Goal: Obtain resource: Obtain resource

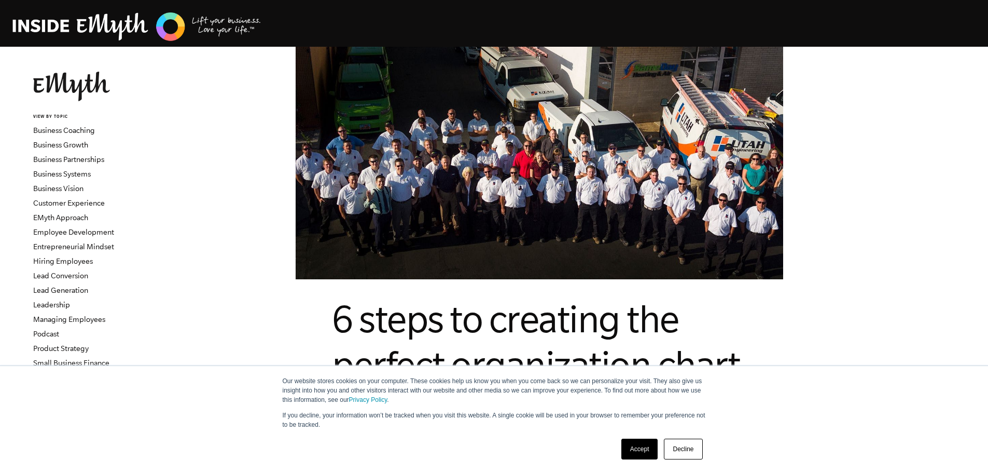
click at [689, 449] on link "Decline" at bounding box center [683, 448] width 38 height 21
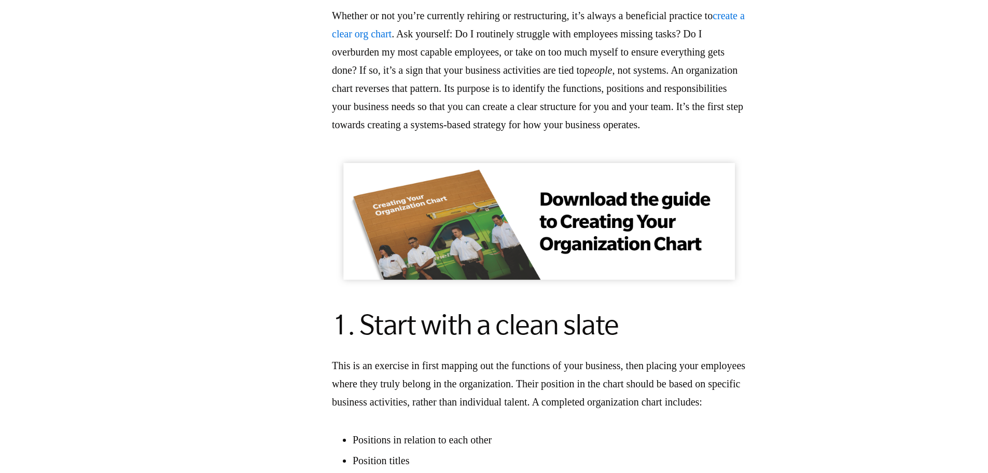
scroll to position [726, 0]
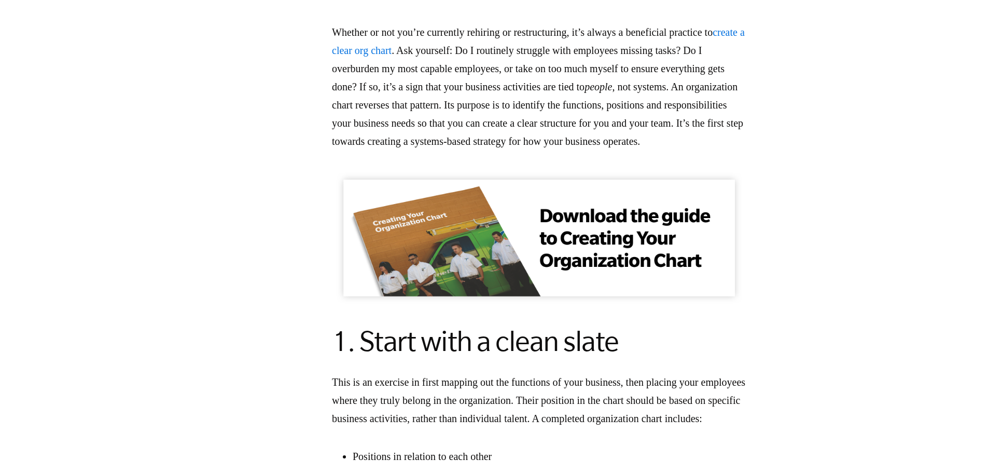
click at [596, 281] on img at bounding box center [539, 237] width 415 height 132
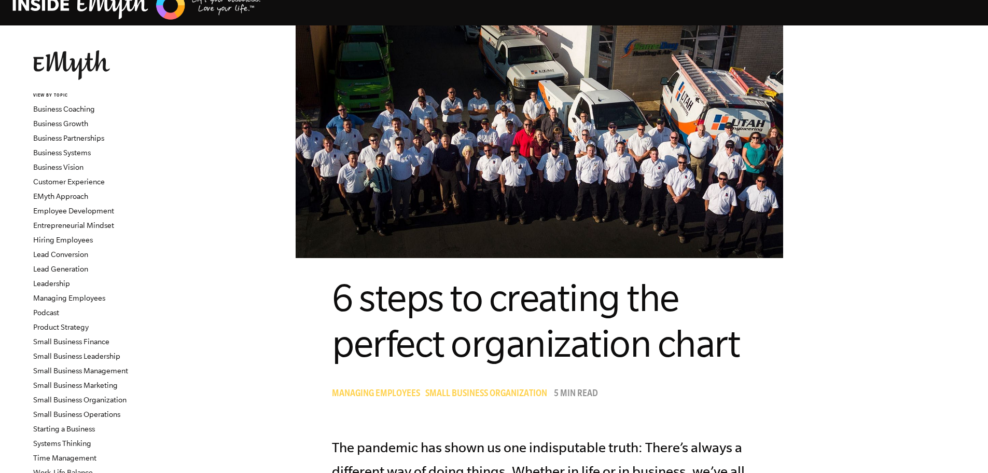
scroll to position [0, 0]
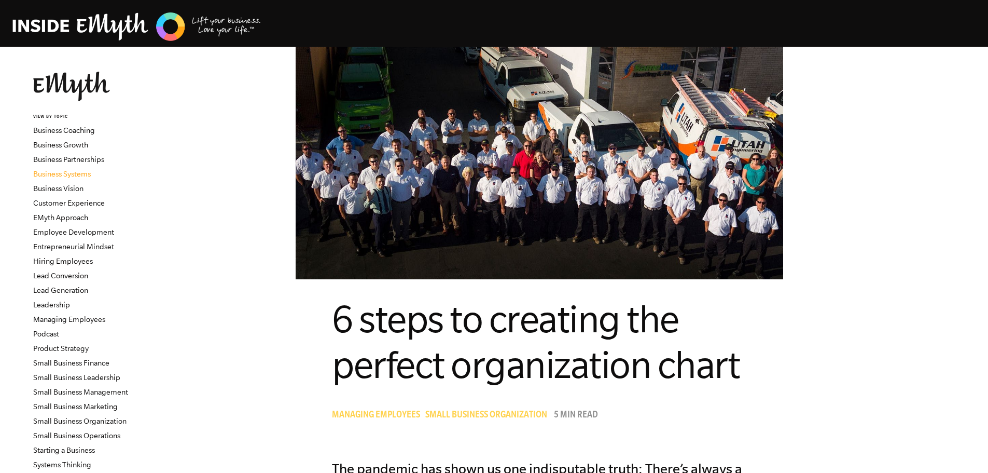
click at [79, 173] on link "Business Systems" at bounding box center [62, 174] width 58 height 8
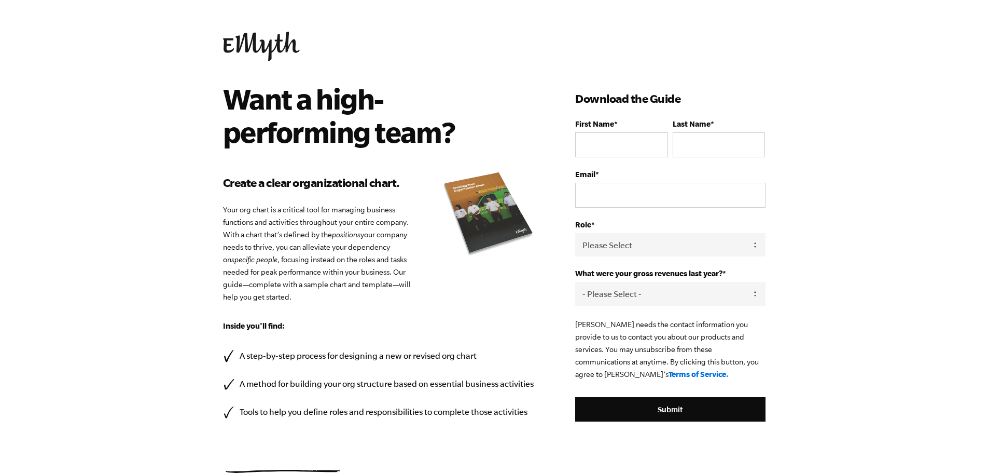
scroll to position [52, 0]
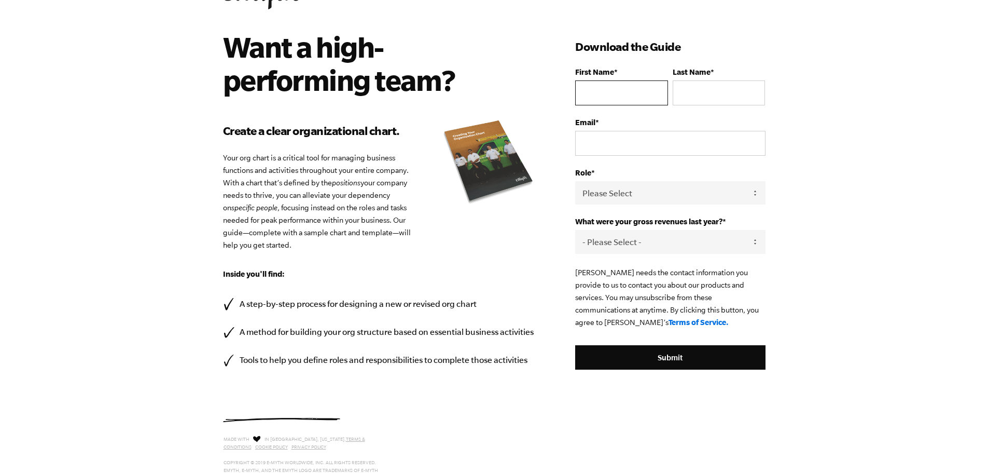
click at [614, 96] on input "First Name *" at bounding box center [621, 92] width 92 height 25
type input "[PERSON_NAME]"
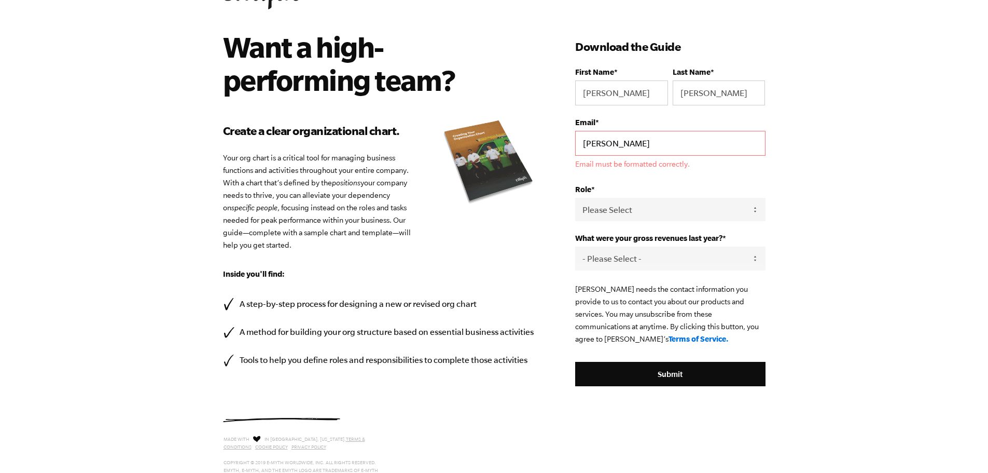
type input "[PERSON_NAME][EMAIL_ADDRESS][DOMAIN_NAME]"
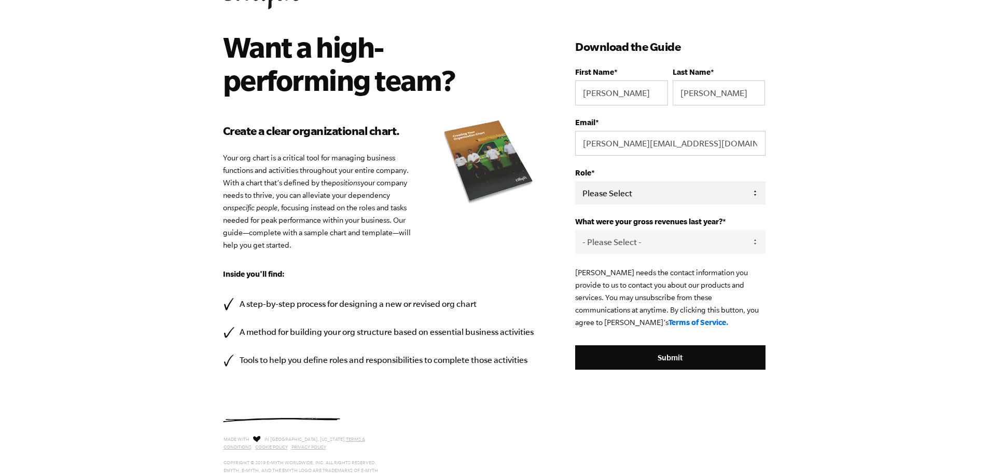
click at [659, 195] on select "Please Select Owner Partner / Co-Owner Executive Employee / Other" at bounding box center [670, 192] width 190 height 23
select select "Partner / Co-Owner"
click at [575, 181] on select "Please Select Owner Partner / Co-Owner Executive Employee / Other" at bounding box center [670, 192] width 190 height 23
click at [661, 246] on select "- Please Select - 0-75K 76-150K 151-275K 276-500K 501-750K 751-1M 1-2.5M 2.5-5M…" at bounding box center [670, 241] width 190 height 23
select select "10M+"
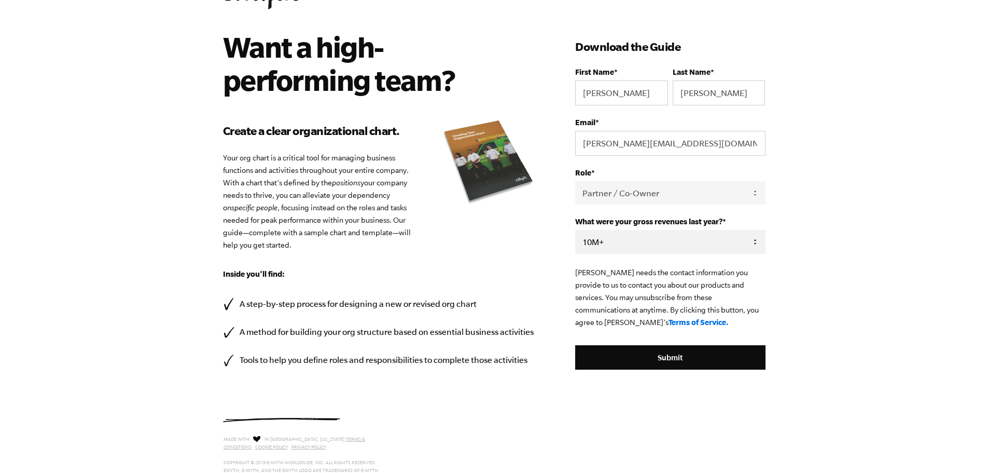
click at [575, 230] on select "- Please Select - 0-75K 76-150K 151-275K 276-500K 501-750K 751-1M 1-2.5M 2.5-5M…" at bounding box center [670, 241] width 190 height 23
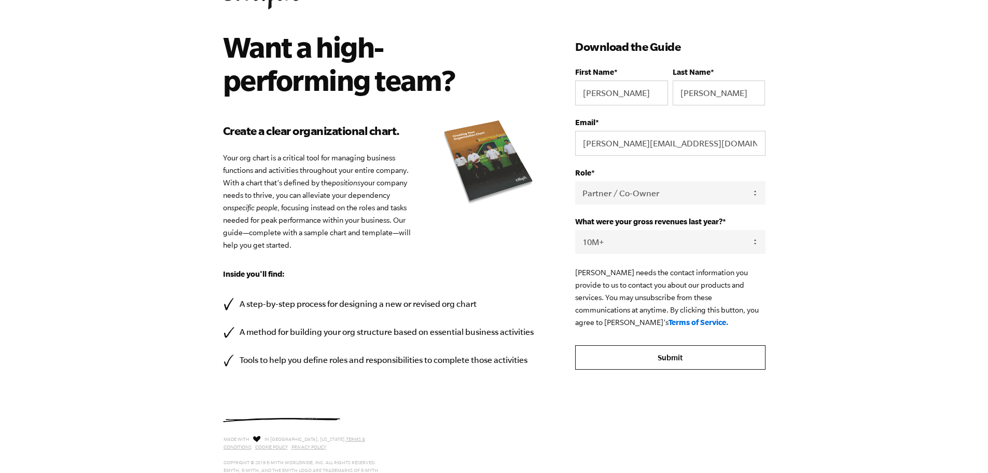
click at [666, 351] on input "Submit" at bounding box center [670, 357] width 190 height 25
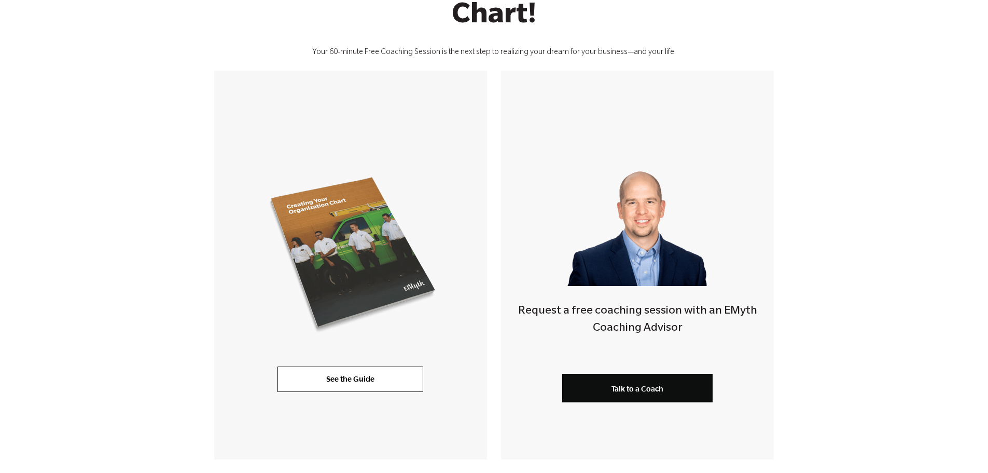
scroll to position [259, 0]
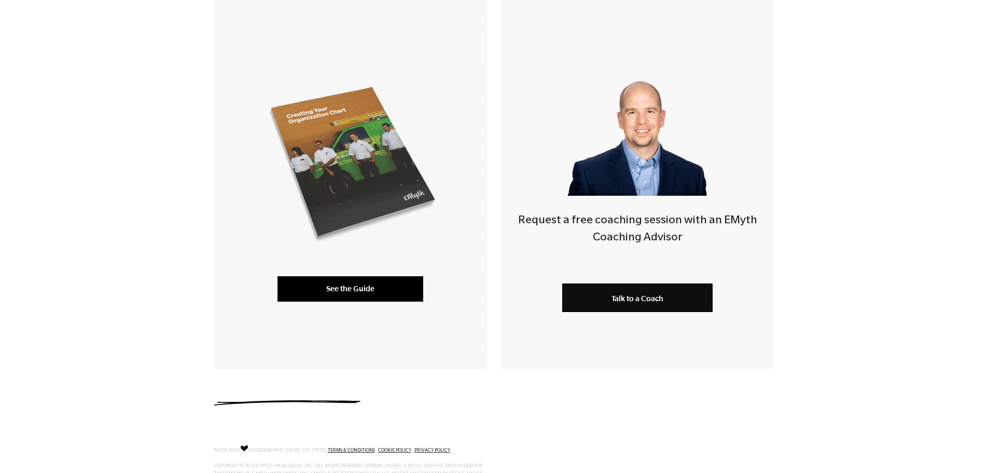
click at [344, 294] on link "See the Guide" at bounding box center [351, 288] width 146 height 25
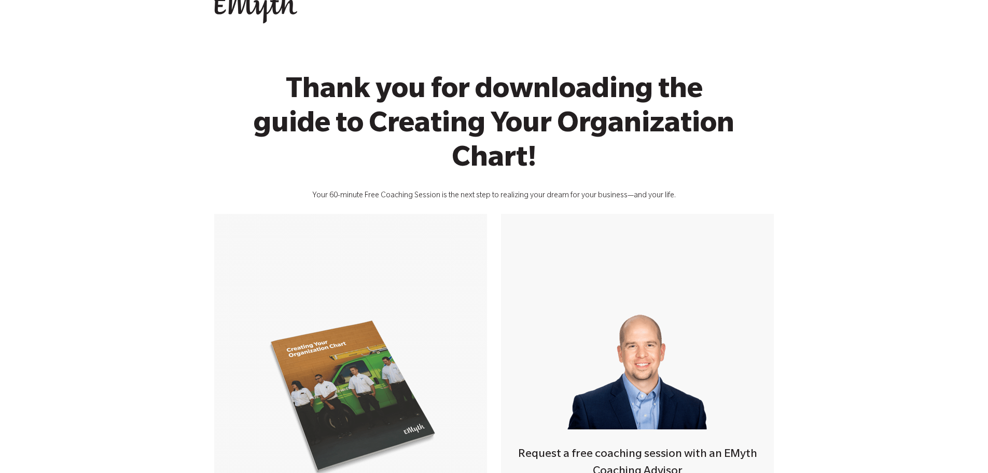
scroll to position [0, 0]
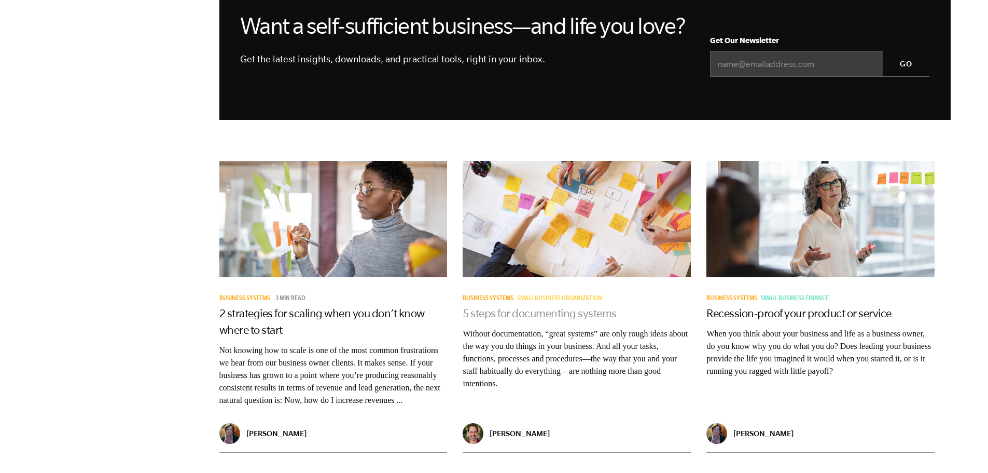
scroll to position [1193, 0]
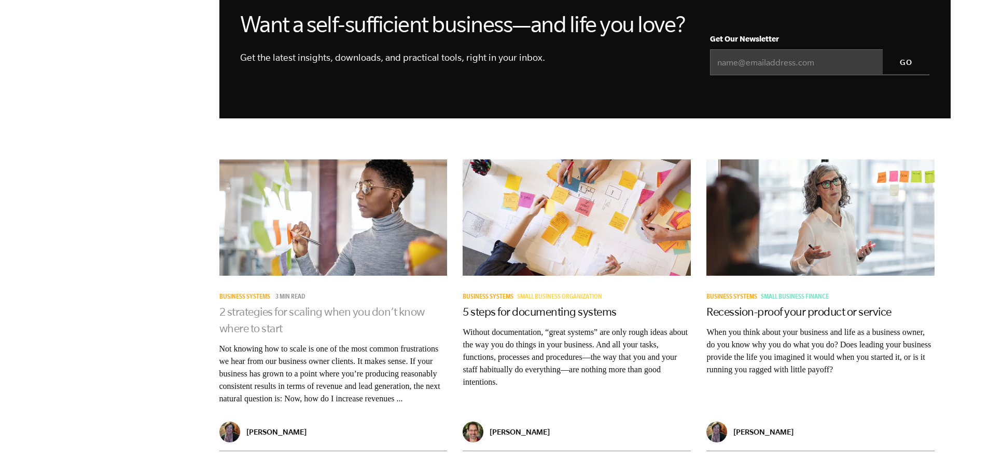
click at [269, 324] on link "2 strategies for scaling when you don’t know where to start" at bounding box center [321, 319] width 205 height 29
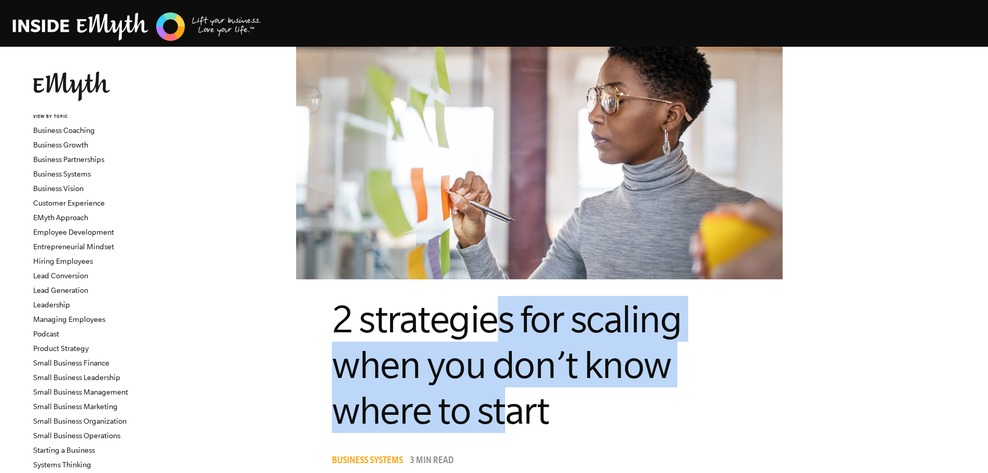
drag, startPoint x: 540, startPoint y: 313, endPoint x: 542, endPoint y: 400, distance: 86.7
click at [542, 400] on span "2 strategies for scaling when you don’t know where to start" at bounding box center [507, 364] width 350 height 134
click at [547, 341] on h1 "2 strategies for scaling when you don’t know where to start" at bounding box center [539, 364] width 415 height 137
drag, startPoint x: 542, startPoint y: 314, endPoint x: 532, endPoint y: 409, distance: 95.5
click at [532, 409] on span "2 strategies for scaling when you don’t know where to start" at bounding box center [507, 364] width 350 height 134
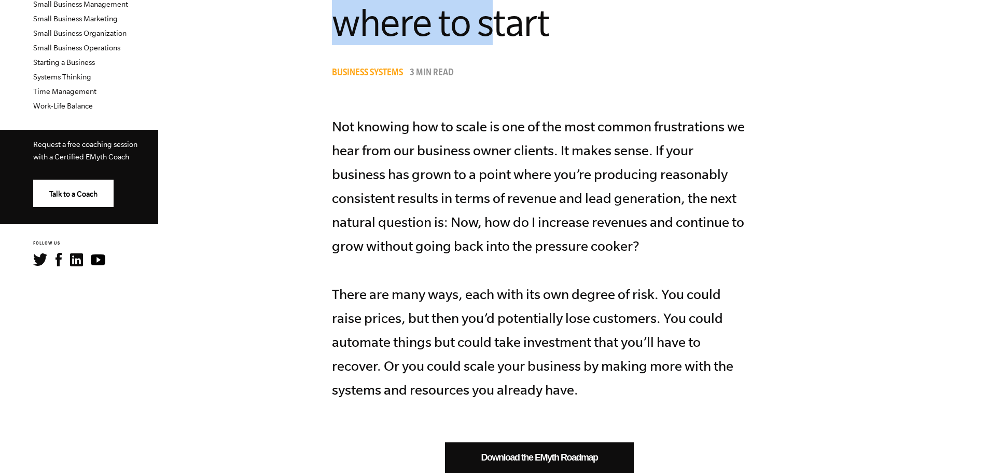
scroll to position [415, 0]
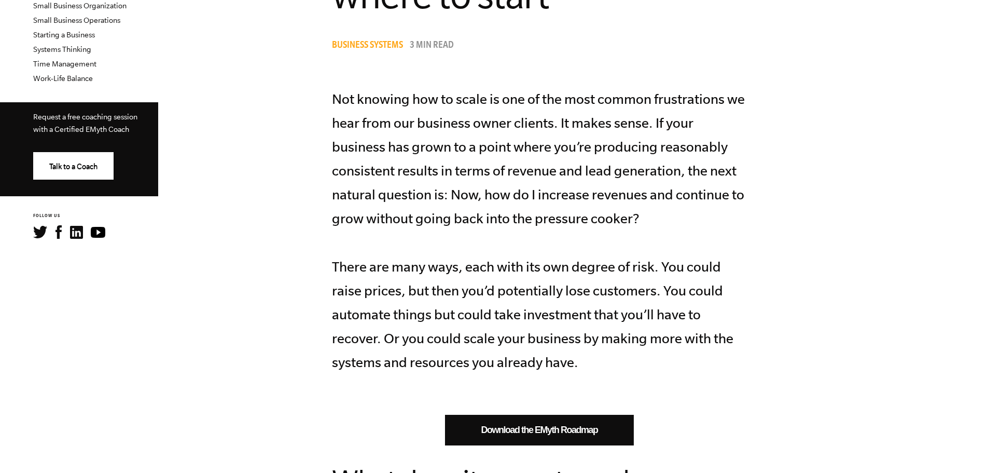
click at [575, 214] on p "Not knowing how to scale is one of the most common frustrations we hear from ou…" at bounding box center [539, 230] width 415 height 287
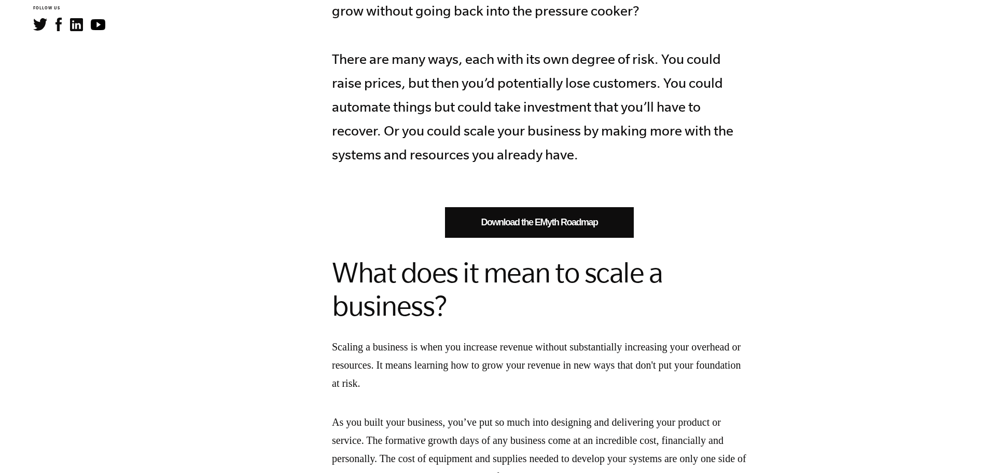
scroll to position [675, 0]
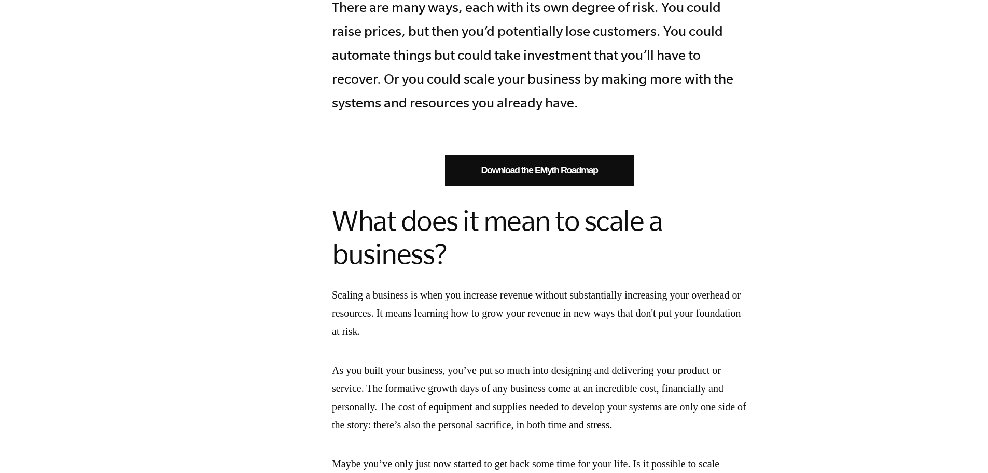
click at [572, 167] on link "Download the EMyth Roadmap" at bounding box center [539, 170] width 189 height 31
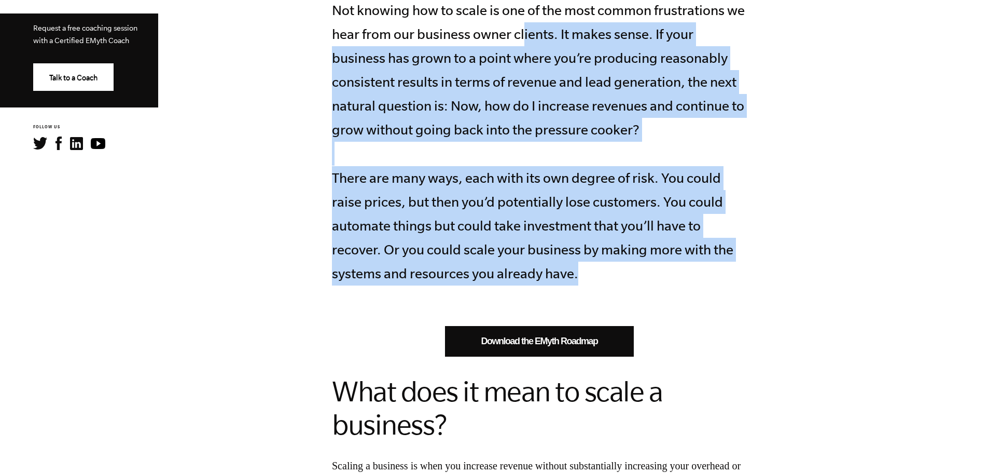
scroll to position [467, 0]
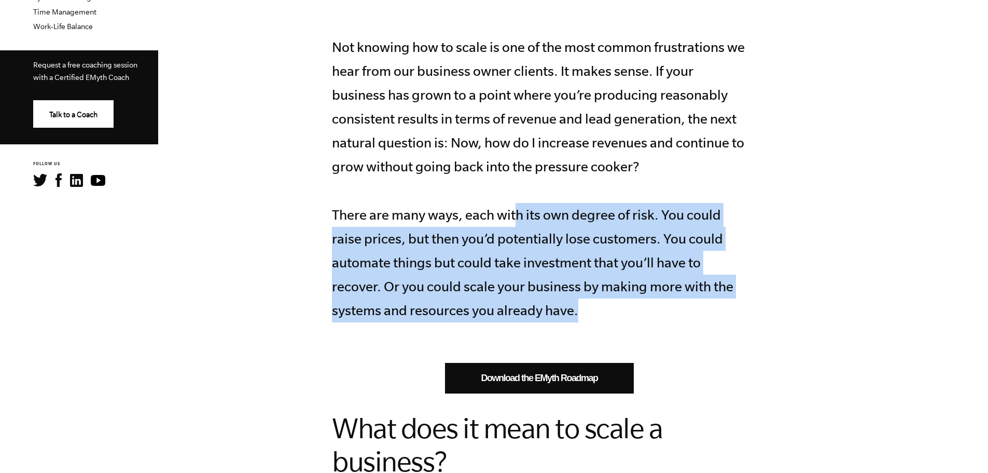
drag, startPoint x: 616, startPoint y: 106, endPoint x: 555, endPoint y: 221, distance: 129.5
click at [555, 225] on p "Not knowing how to scale is one of the most common frustrations we hear from ou…" at bounding box center [539, 178] width 415 height 287
click at [557, 213] on p "Not knowing how to scale is one of the most common frustrations we hear from ou…" at bounding box center [539, 178] width 415 height 287
drag, startPoint x: 562, startPoint y: 212, endPoint x: 559, endPoint y: 303, distance: 90.9
click at [559, 303] on p "Not knowing how to scale is one of the most common frustrations we hear from ou…" at bounding box center [539, 178] width 415 height 287
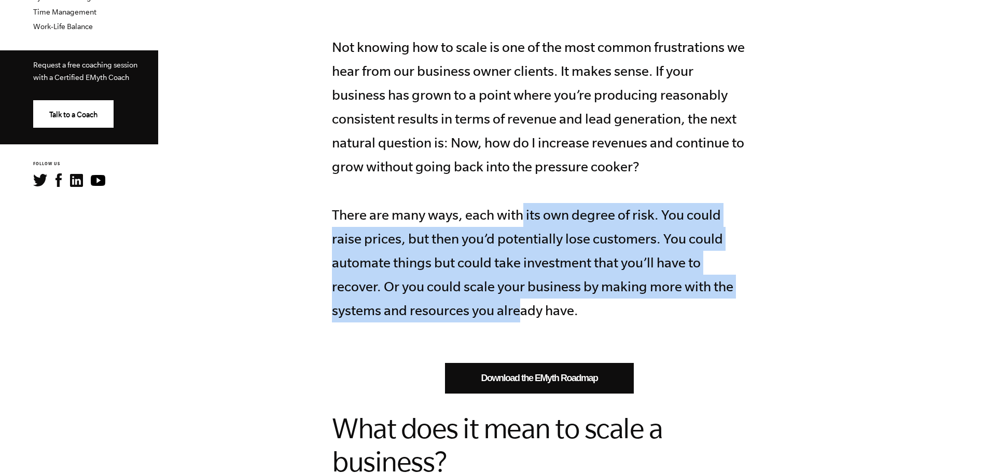
click at [559, 283] on p "Not knowing how to scale is one of the most common frustrations we hear from ou…" at bounding box center [539, 178] width 415 height 287
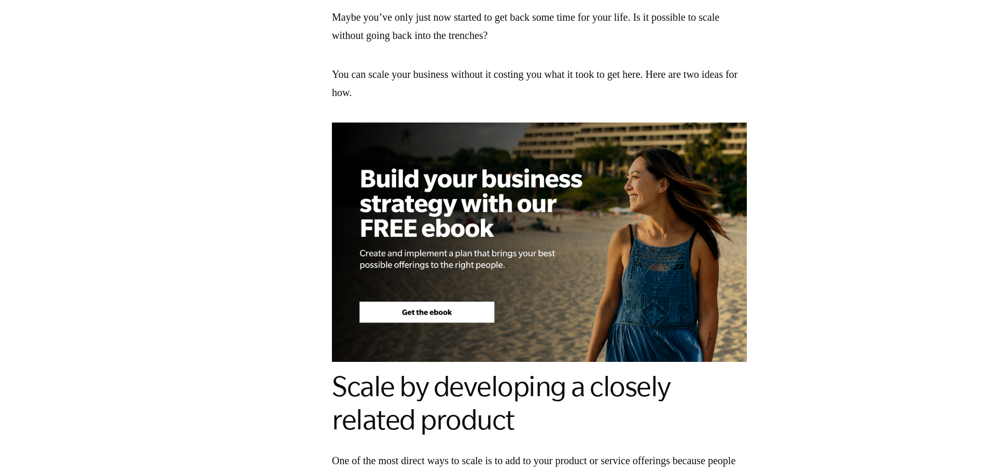
scroll to position [1193, 0]
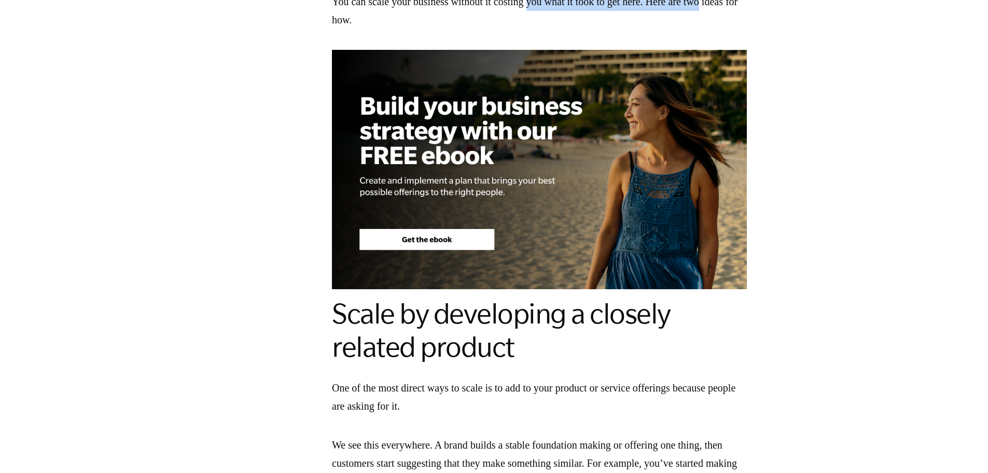
drag, startPoint x: 582, startPoint y: 19, endPoint x: 770, endPoint y: 19, distance: 188.4
click at [747, 19] on p "You can scale your business without it costing you what it took to get here. He…" at bounding box center [539, 11] width 415 height 36
click at [747, 16] on p "You can scale your business without it costing you what it took to get here. He…" at bounding box center [539, 11] width 415 height 36
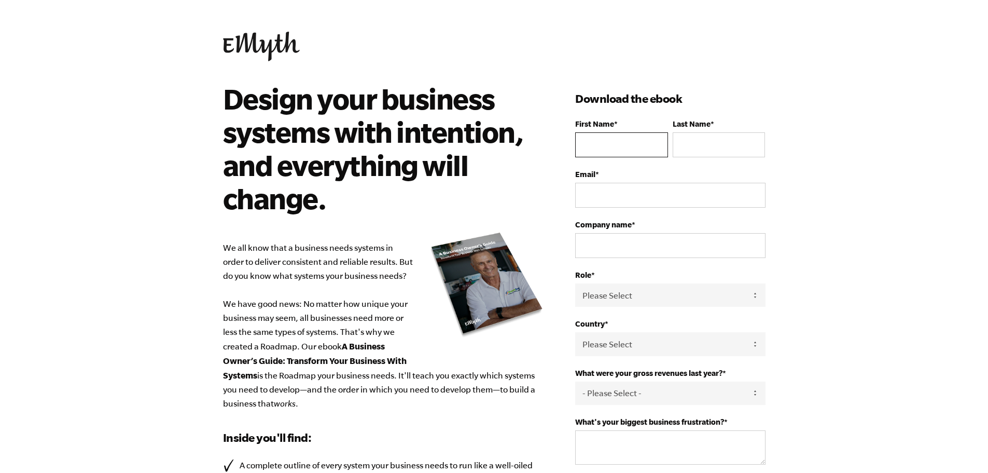
click at [608, 153] on input "First Name *" at bounding box center [621, 144] width 92 height 25
click at [609, 142] on input "First Name *" at bounding box center [621, 144] width 92 height 25
type input "[PERSON_NAME]"
type input "Martin"
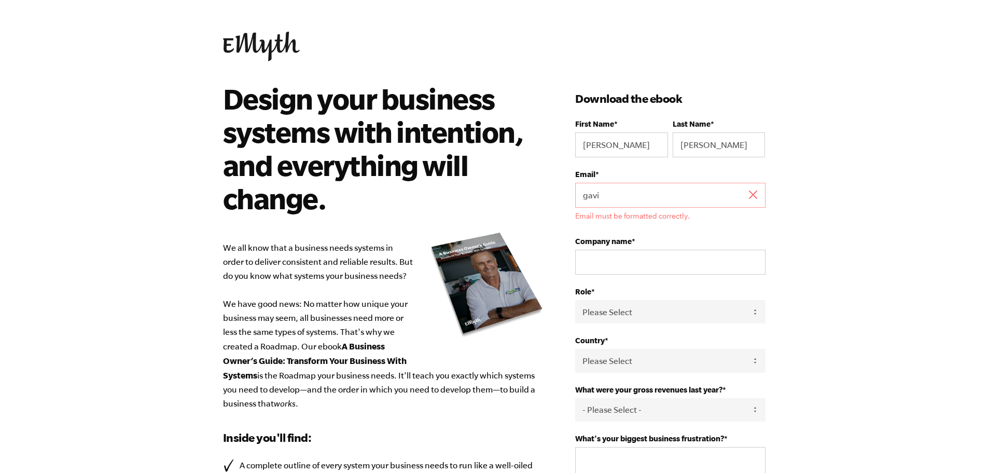
type input "gavin@stratatimber.com"
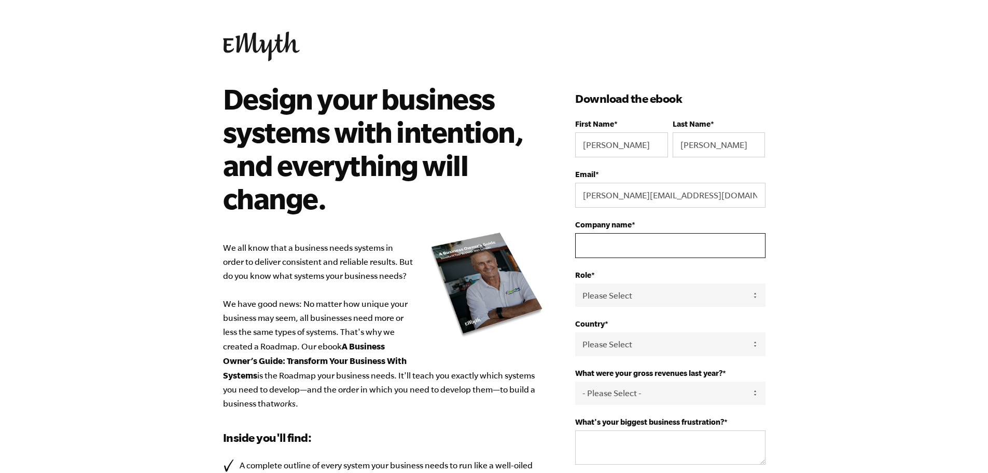
click at [633, 250] on input "Company name *" at bounding box center [670, 245] width 190 height 25
type input "S"
type input "The Strata Timber Group Ltd"
click at [662, 296] on select "Please Select Owner Partner / Co-Owner Executive Employee / Other" at bounding box center [670, 294] width 190 height 23
select select "Partner / Co-Owner"
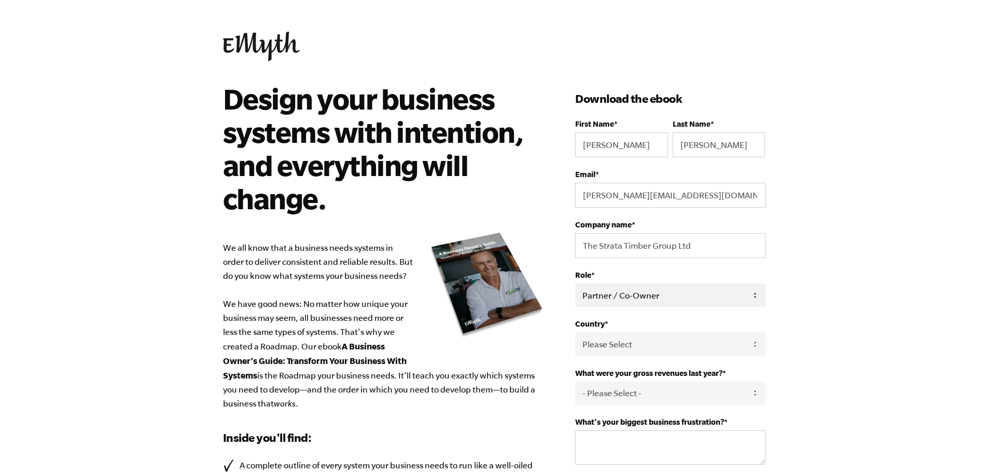
click at [575, 283] on select "Please Select Owner Partner / Co-Owner Executive Employee / Other" at bounding box center [670, 294] width 190 height 23
click at [630, 346] on select "Please Select United States Afghanistan Åland Islands Albania Algeria American …" at bounding box center [670, 343] width 190 height 23
select select "United Kingdom"
click at [575, 332] on select "Please Select United States Afghanistan Åland Islands Albania Algeria American …" at bounding box center [670, 343] width 190 height 23
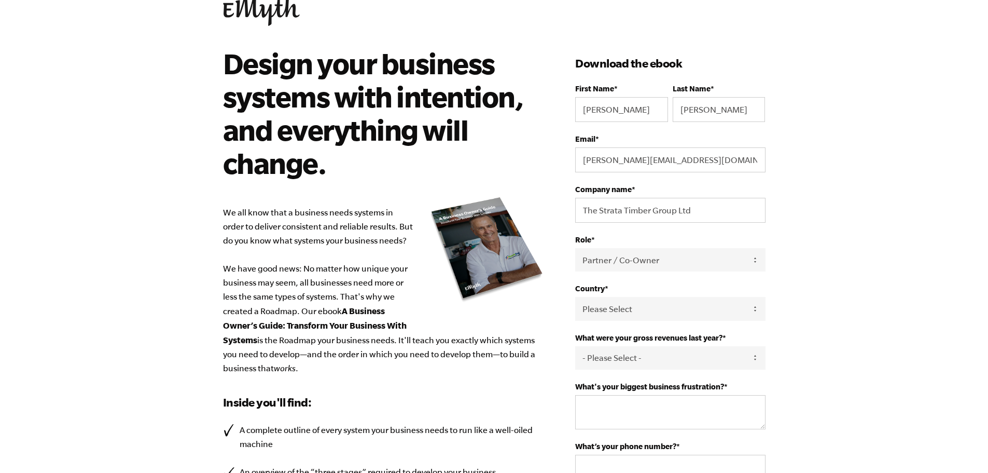
scroll to position [52, 0]
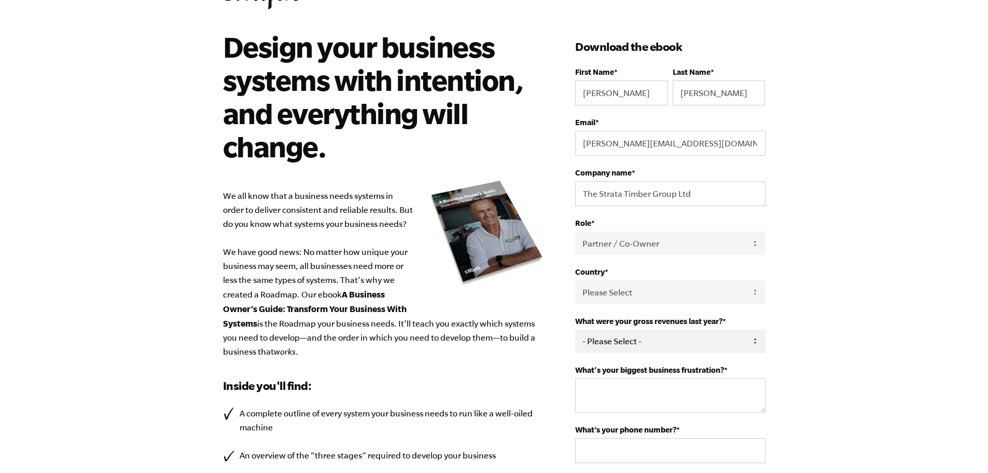
click at [641, 334] on select "- Please Select - 0-75K 76-150K 151-275K 276-500K 501-750K 751-1M 1-2.5M 2.5-5M…" at bounding box center [670, 340] width 190 height 23
click at [641, 339] on select "- Please Select - 0-75K 76-150K 151-275K 276-500K 501-750K 751-1M 1-2.5M 2.5-5M…" at bounding box center [670, 340] width 190 height 23
select select "10M+"
click at [575, 329] on select "- Please Select - 0-75K 76-150K 151-275K 276-500K 501-750K 751-1M 1-2.5M 2.5-5M…" at bounding box center [670, 340] width 190 height 23
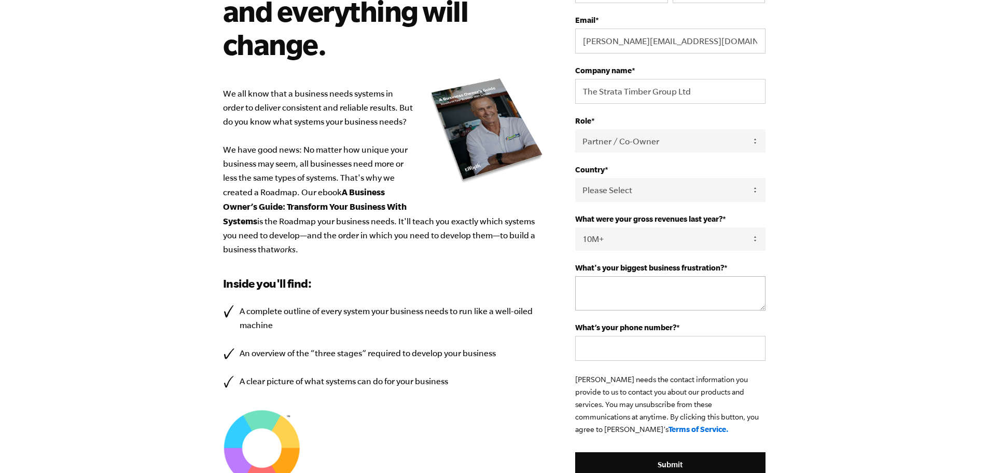
scroll to position [156, 0]
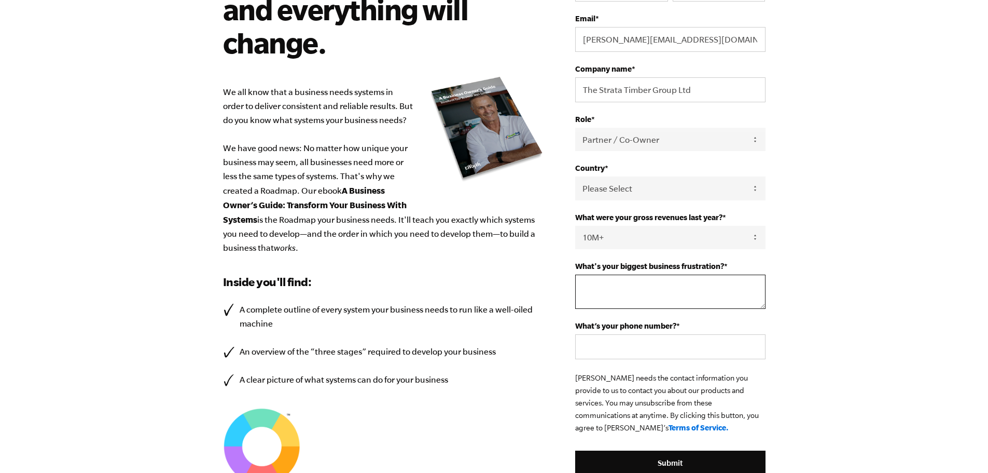
click at [624, 293] on textarea "What's your biggest business frustration? *" at bounding box center [670, 291] width 190 height 34
type textarea "Having no system / documented system"
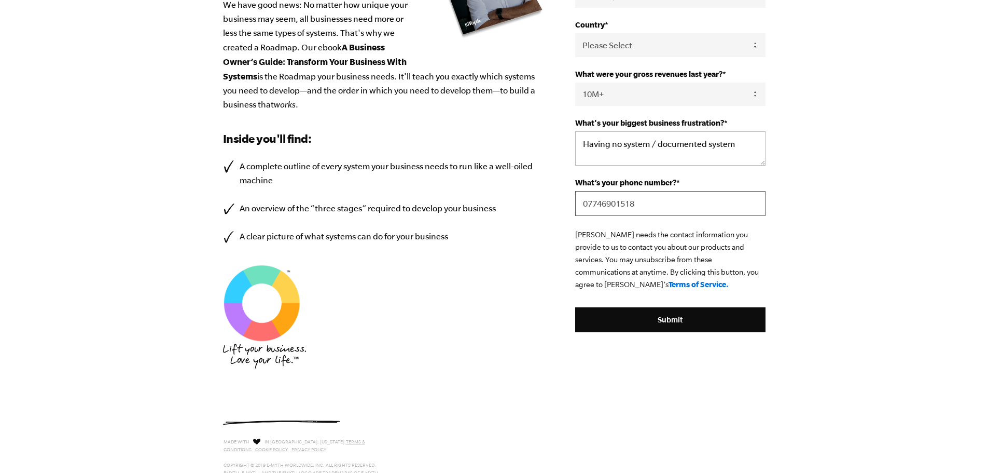
scroll to position [311, 0]
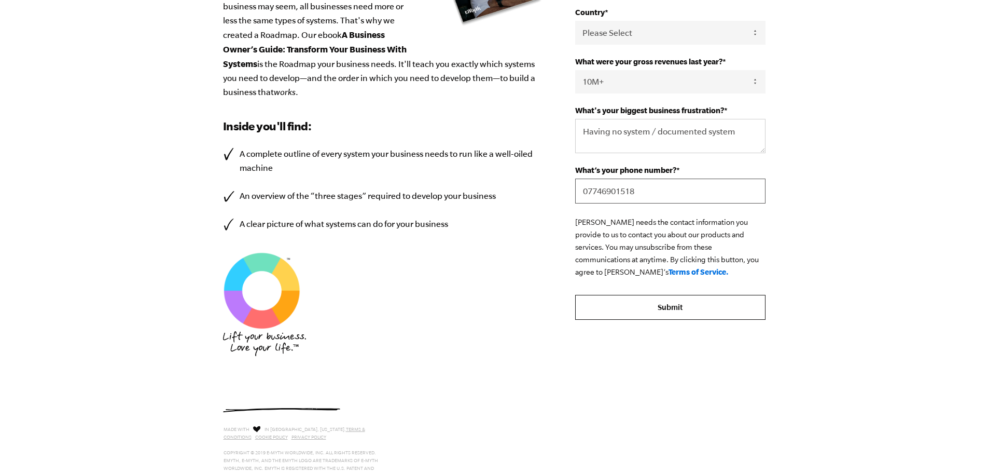
type input "07746901518"
click at [684, 314] on input "Submit" at bounding box center [670, 307] width 190 height 25
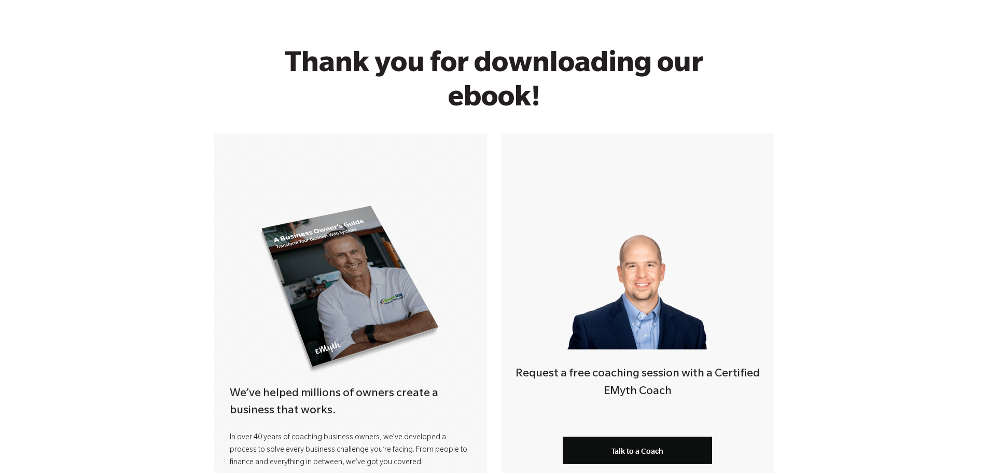
scroll to position [104, 0]
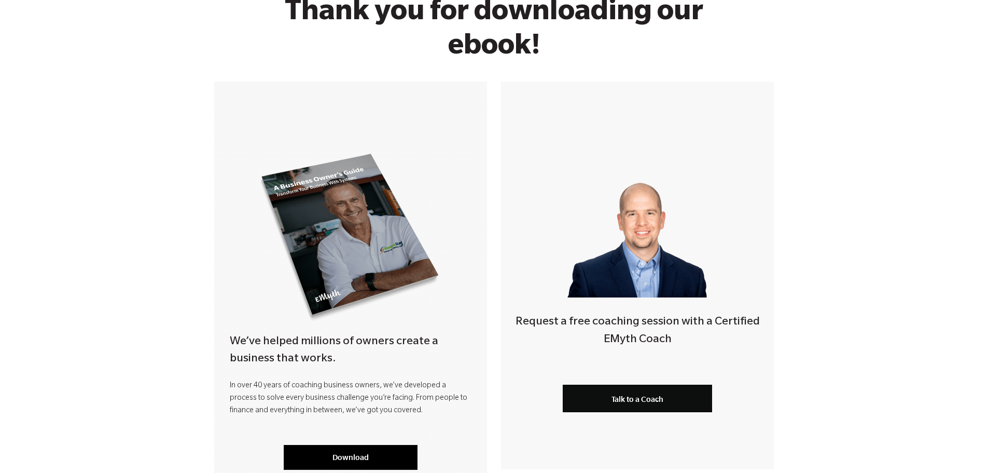
click at [351, 450] on link "Download" at bounding box center [351, 457] width 134 height 25
